Goal: Information Seeking & Learning: Find specific fact

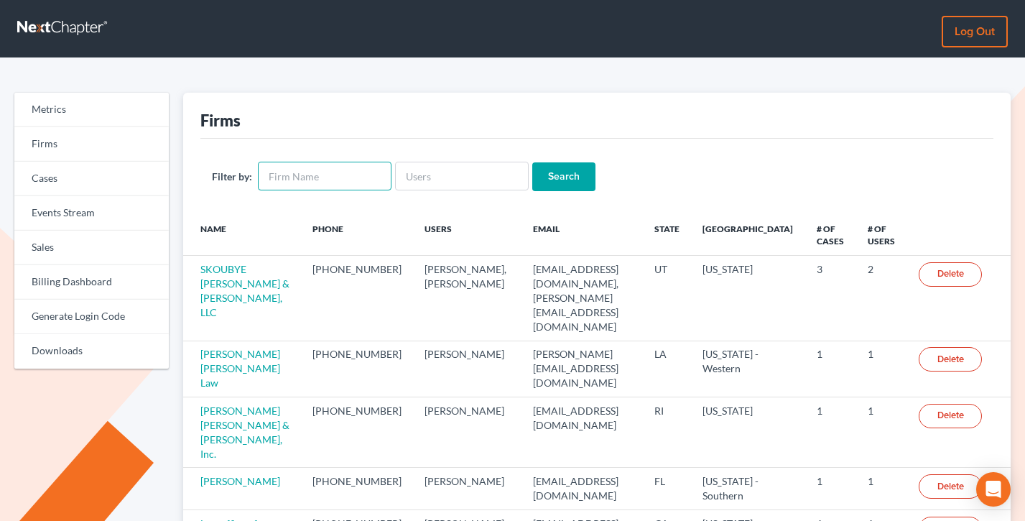
click at [312, 181] on input "text" at bounding box center [325, 176] width 134 height 29
type input "douglas"
click at [532, 162] on input "Search" at bounding box center [563, 176] width 63 height 29
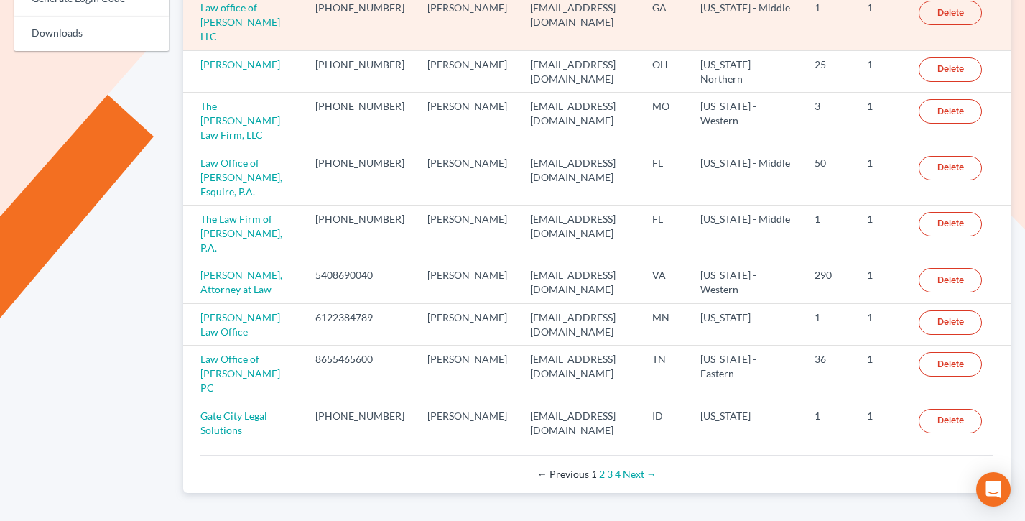
scroll to position [335, 0]
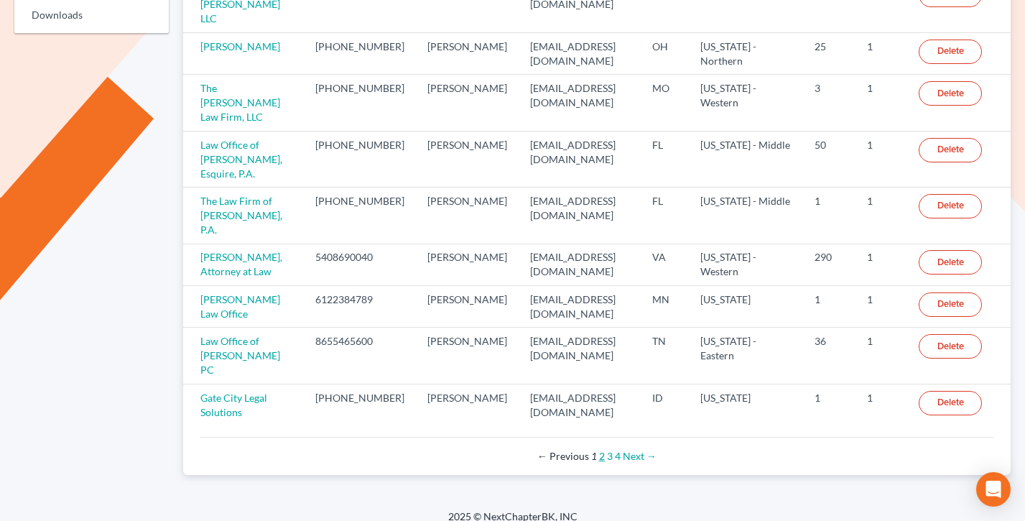
click at [600, 450] on link "2" at bounding box center [602, 456] width 6 height 12
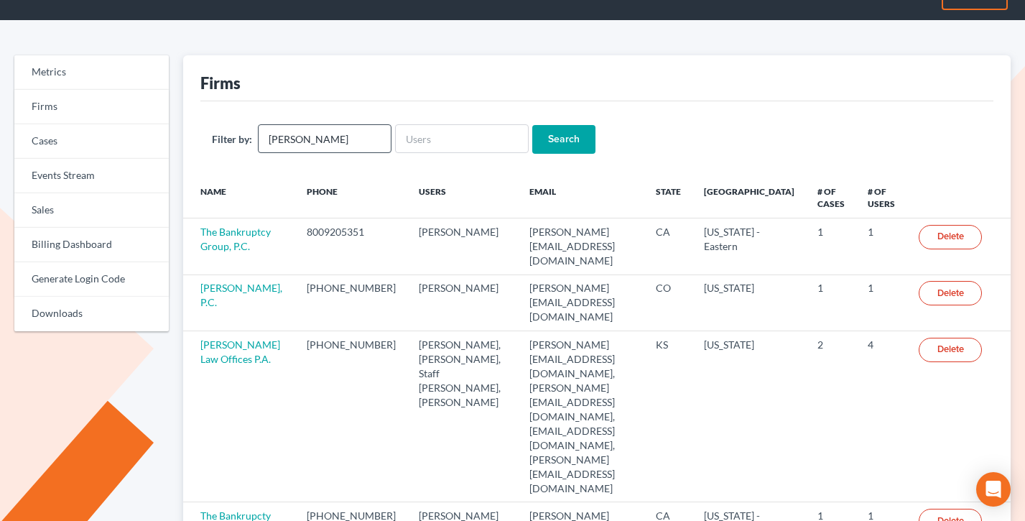
scroll to position [39, 0]
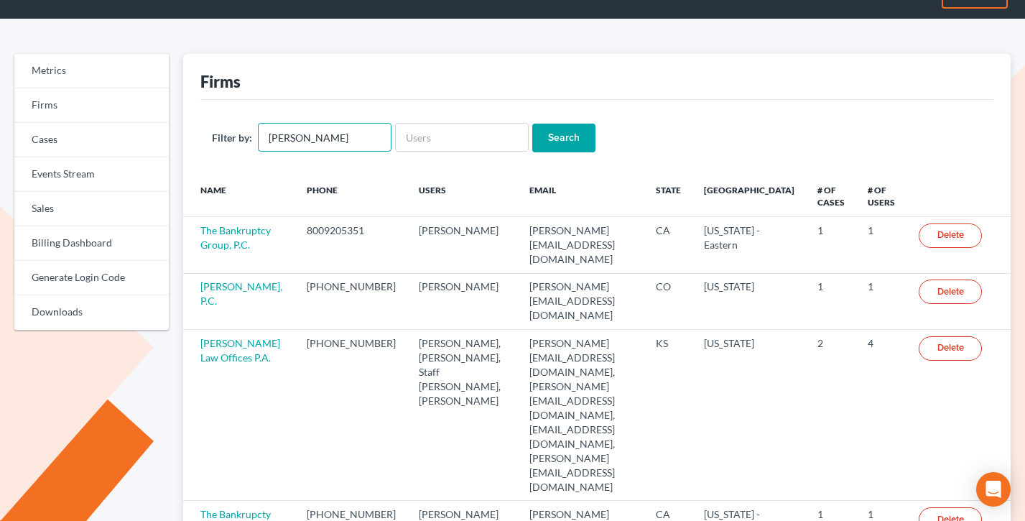
click at [332, 137] on input "douglas" at bounding box center [325, 137] width 134 height 29
click at [332, 137] on input "[PERSON_NAME]" at bounding box center [325, 137] width 134 height 29
paste input "lawpractice@gmail.com"
type input "douglaslawpractice@gmail.com"
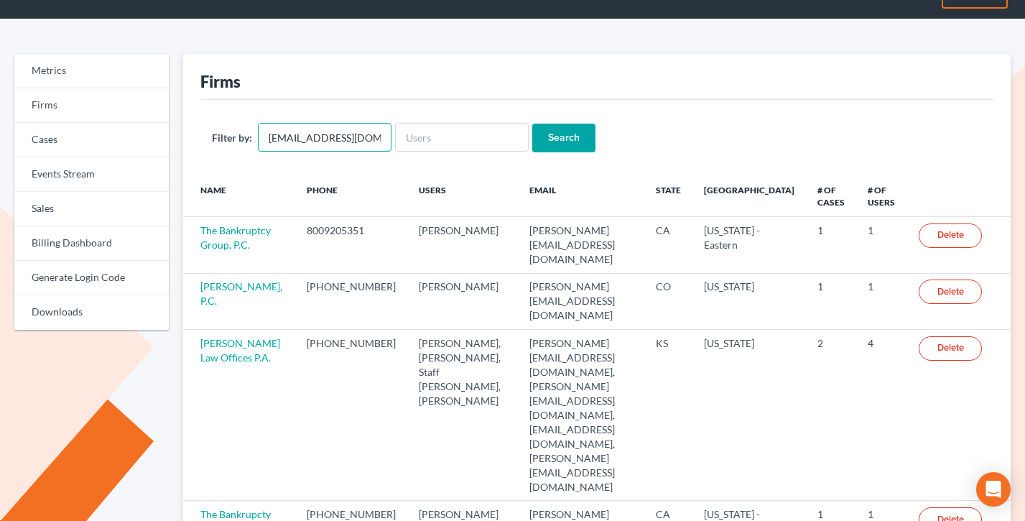
scroll to position [0, 30]
click at [332, 137] on input "douglaslawpractice@gmail.com" at bounding box center [325, 137] width 134 height 29
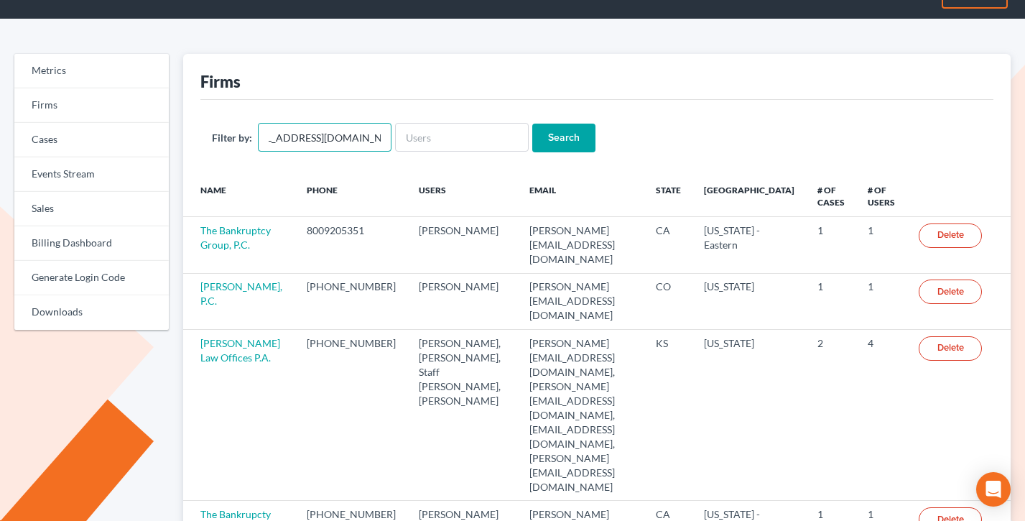
click at [331, 137] on input "douglaslawpractice@gmail.com" at bounding box center [325, 137] width 134 height 29
paste input "douglaslawpractice@gmail.com"
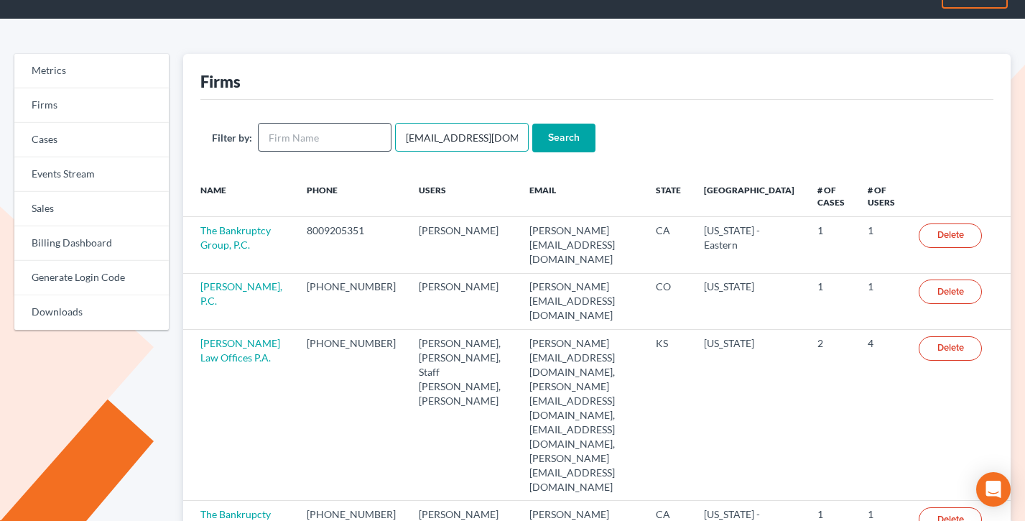
scroll to position [0, 30]
type input "douglaslawpractice@gmail.com"
click at [532, 124] on input "Search" at bounding box center [563, 138] width 63 height 29
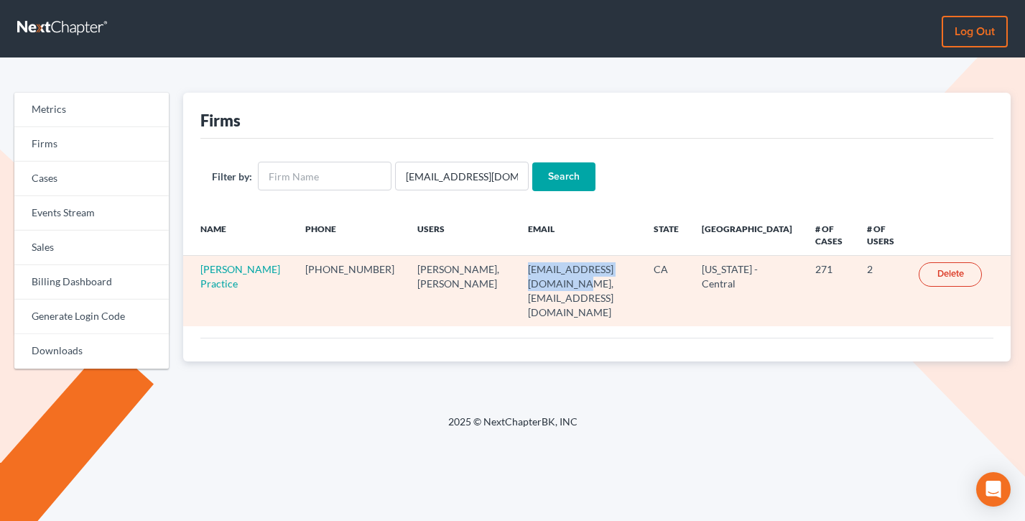
drag, startPoint x: 576, startPoint y: 271, endPoint x: 460, endPoint y: 270, distance: 115.6
click at [516, 270] on td "carlajsingleton@gmail.com, douglaslawpractice@gmail.com" at bounding box center [579, 291] width 126 height 70
click at [595, 285] on td "carlajsingleton@gmail.com, douglaslawpractice@gmail.com" at bounding box center [579, 291] width 126 height 70
drag, startPoint x: 597, startPoint y: 284, endPoint x: 464, endPoint y: 287, distance: 133.6
click at [516, 282] on td "carlajsingleton@gmail.com, douglaslawpractice@gmail.com" at bounding box center [579, 291] width 126 height 70
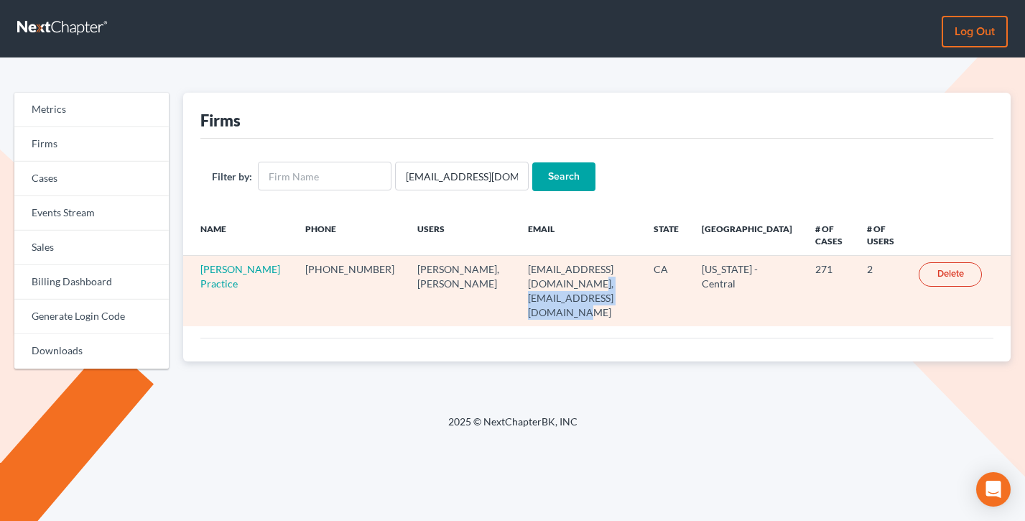
copy td "douglaslawpractice@gmail.com"
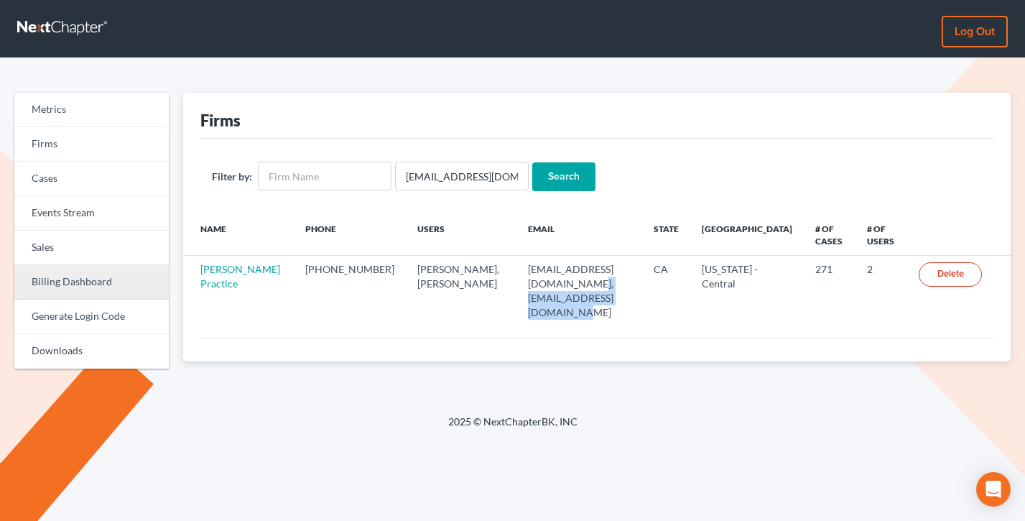
click at [79, 274] on link "Billing Dashboard" at bounding box center [91, 282] width 154 height 34
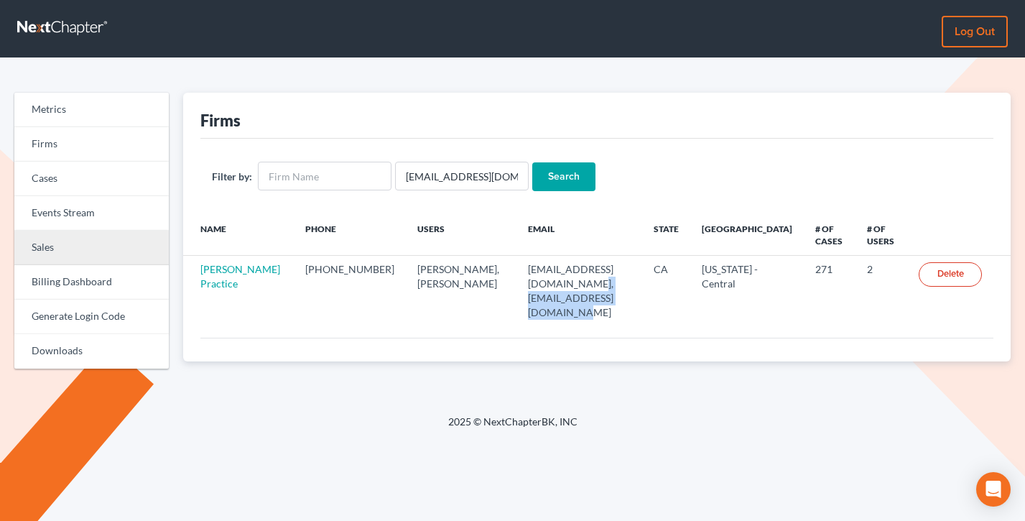
click at [80, 243] on link "Sales" at bounding box center [91, 248] width 154 height 34
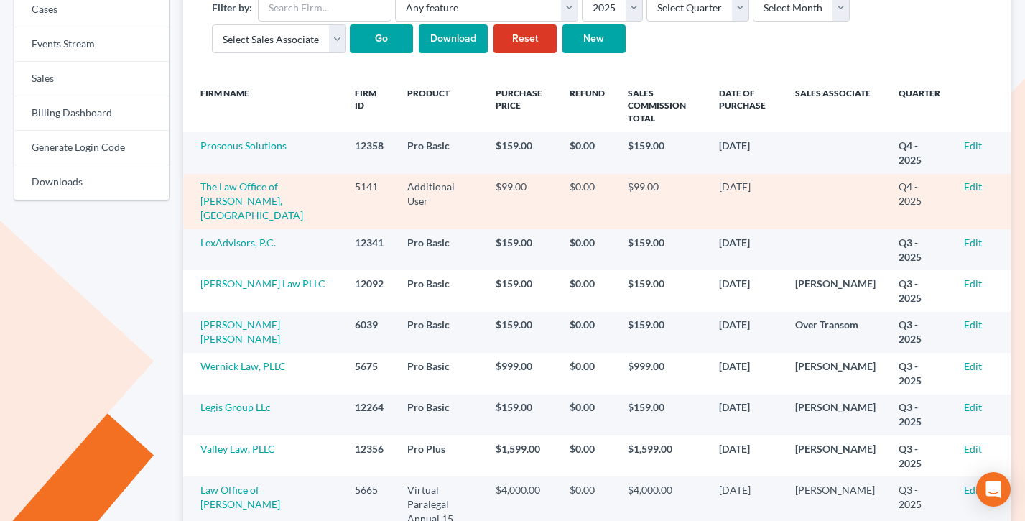
scroll to position [197, 0]
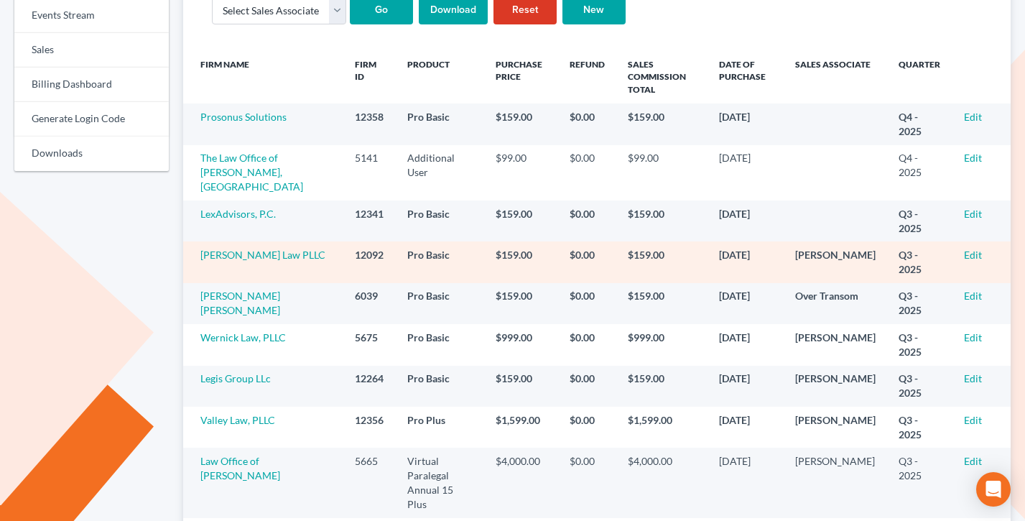
drag, startPoint x: 786, startPoint y: 256, endPoint x: 237, endPoint y: 244, distance: 549.5
click at [236, 245] on tr "[PERSON_NAME] Law PLLC 12092 Pro Basic $159.00 $0.00 $159.00 [DATE] [PERSON_NAM…" at bounding box center [597, 261] width 828 height 41
copy tr "[PERSON_NAME] Law PLLC 12092 Pro Basic $159.00 $0.00 $159.00 [DATE]"
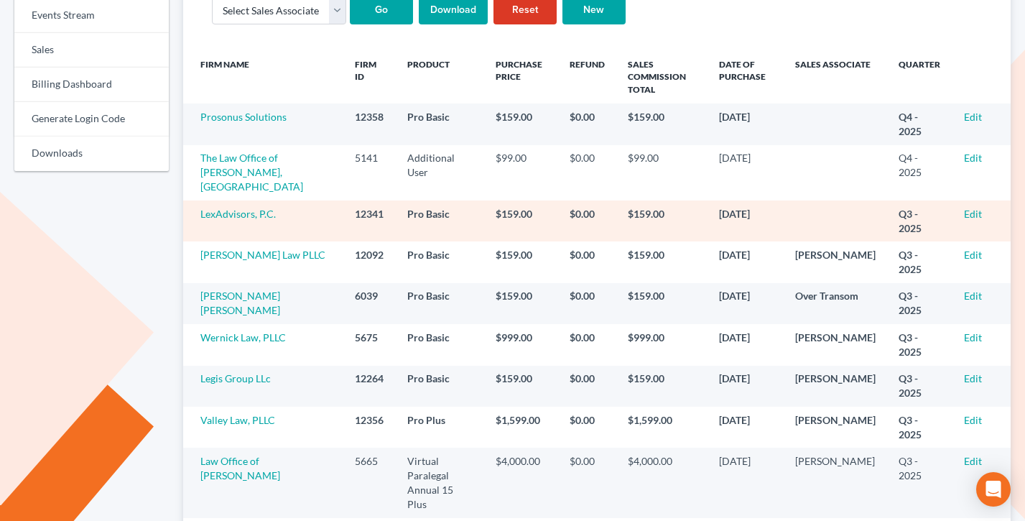
click at [497, 222] on td "$159.00" at bounding box center [521, 220] width 75 height 41
